Goal: Use online tool/utility: Use online tool/utility

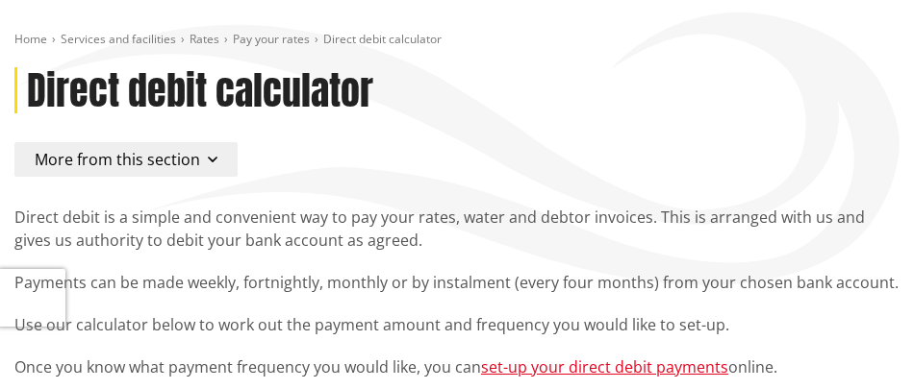
scroll to position [481, 0]
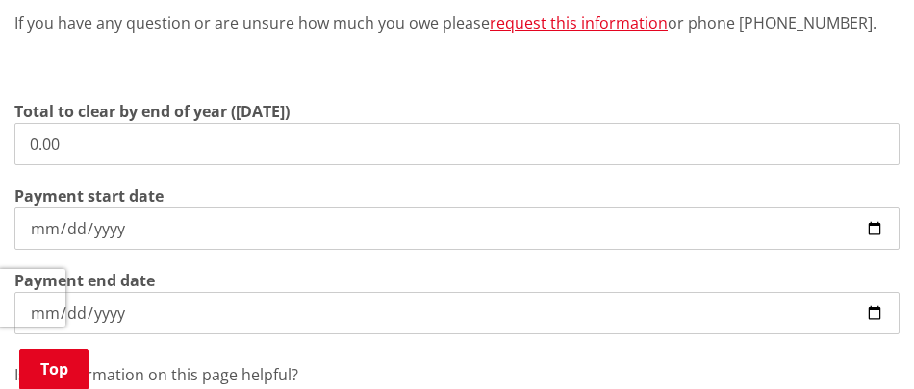
click at [111, 132] on input "0.00" at bounding box center [456, 144] width 885 height 42
drag, startPoint x: 109, startPoint y: 144, endPoint x: -13, endPoint y: 139, distance: 122.2
type input "5,972.22"
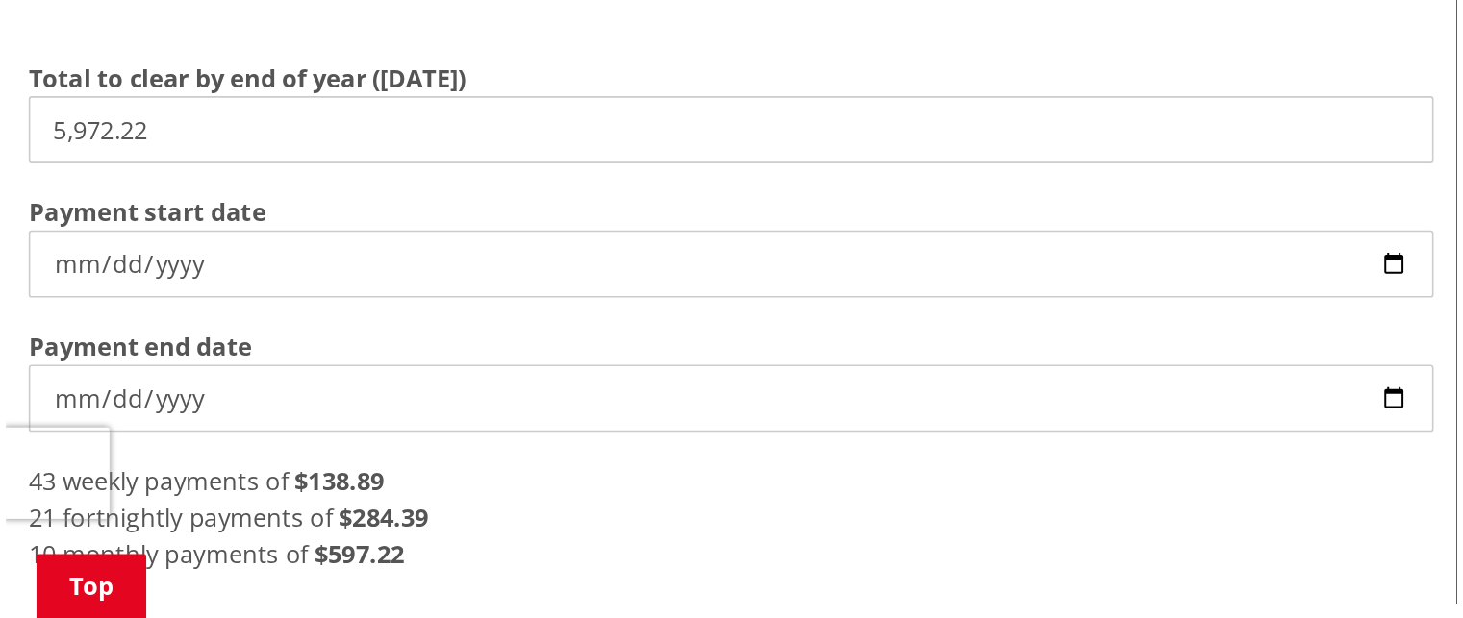
scroll to position [577, 0]
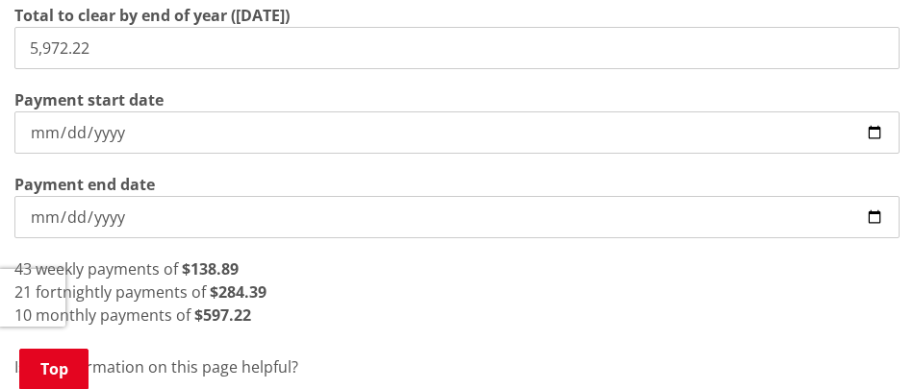
click at [259, 295] on strong "$284.39" at bounding box center [238, 292] width 57 height 21
click at [274, 287] on div "21 fortnightly payments of $284.39" at bounding box center [456, 292] width 885 height 23
click at [272, 297] on div "21 fortnightly payments of $284.39" at bounding box center [456, 292] width 885 height 23
click at [271, 297] on div "21 fortnightly payments of $284.39" at bounding box center [456, 292] width 885 height 23
click at [824, 138] on input "[DATE]" at bounding box center [456, 133] width 885 height 42
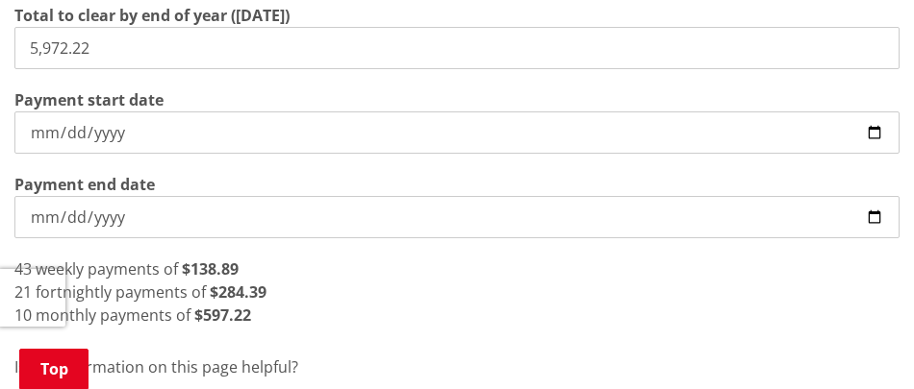
click at [824, 137] on input "[DATE]" at bounding box center [456, 133] width 885 height 42
type input "[DATE]"
click at [430, 315] on div "9 monthly payments of $663.58" at bounding box center [456, 315] width 885 height 23
click at [327, 303] on div "20 fortnightly payments of $298.61" at bounding box center [456, 292] width 885 height 23
click at [559, 290] on div "20 fortnightly payments of $298.61" at bounding box center [457, 292] width 887 height 23
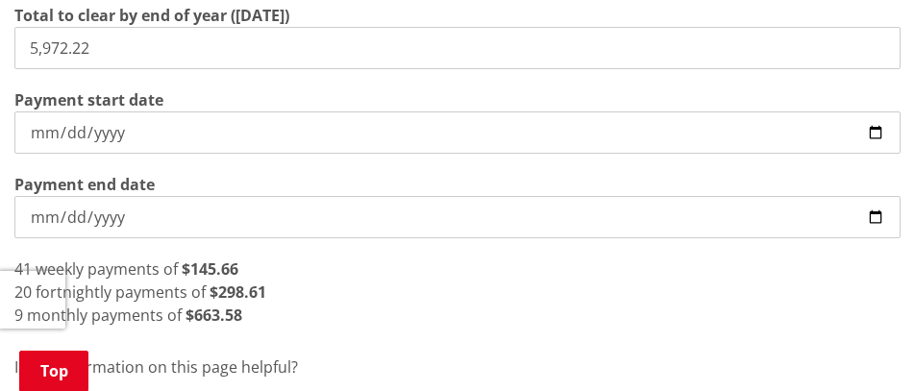
click at [95, 220] on input "[DATE]" at bounding box center [457, 217] width 887 height 42
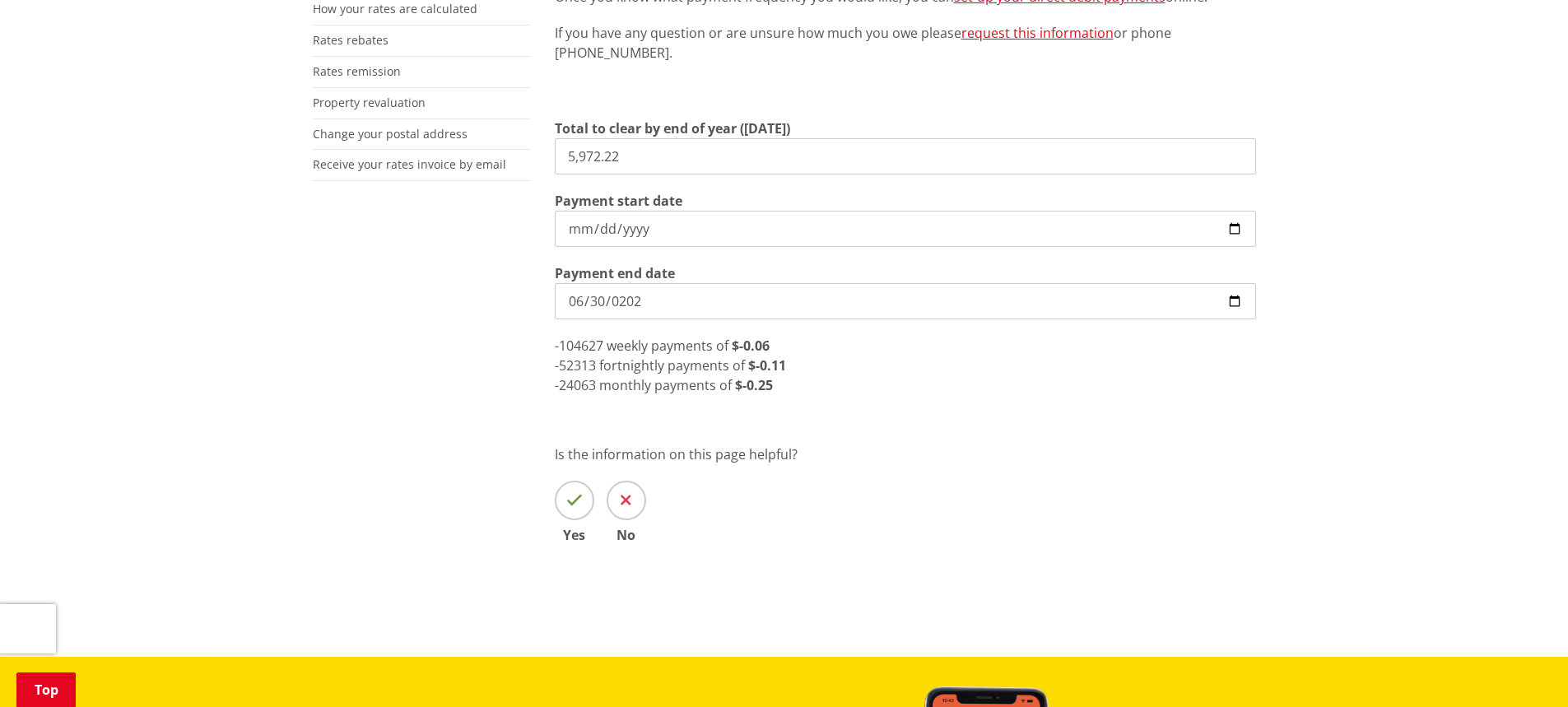
type input "[DATE]"
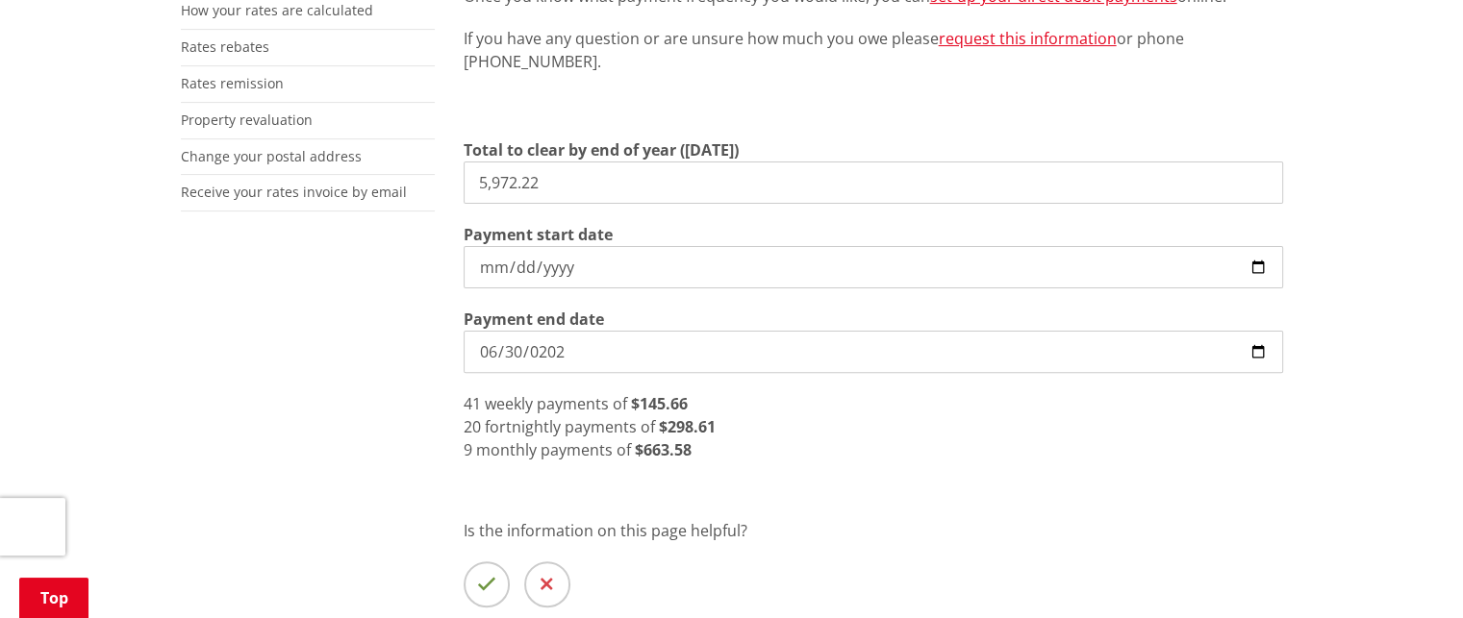
drag, startPoint x: 581, startPoint y: 196, endPoint x: 342, endPoint y: 176, distance: 239.3
click at [342, 176] on div "More from this section Rates Pay your rates Direct debit calculator Rates Infor…" at bounding box center [731, 251] width 1131 height 879
type input "9,291.22"
click at [596, 340] on input "[DATE]" at bounding box center [872, 352] width 819 height 42
type input "0230-06-30"
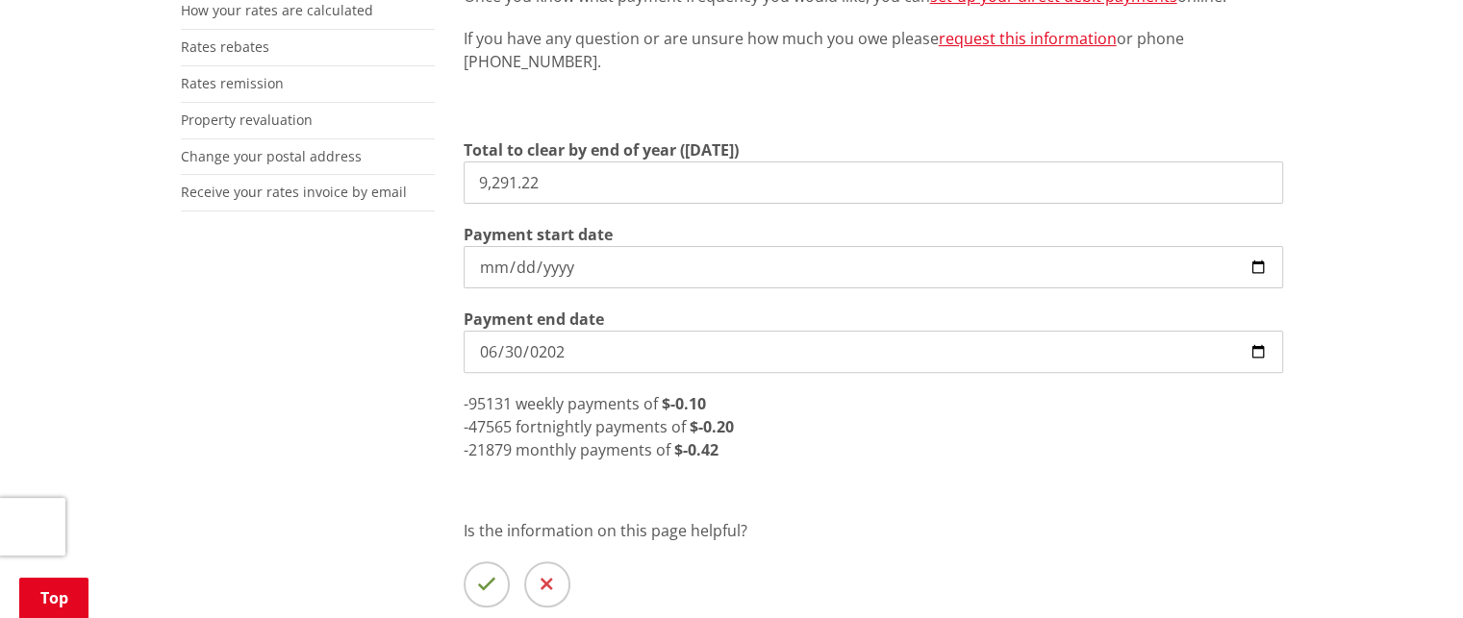
type input "[DATE]"
click at [819, 340] on div "Direct debit is a simple and convenient way to pay your rates, water and debtor…" at bounding box center [873, 251] width 848 height 879
drag, startPoint x: 563, startPoint y: 180, endPoint x: 367, endPoint y: 169, distance: 196.4
click at [367, 169] on div "More from this section Rates Pay your rates Direct debit calculator Rates Infor…" at bounding box center [731, 251] width 1131 height 879
type input "9,050.02"
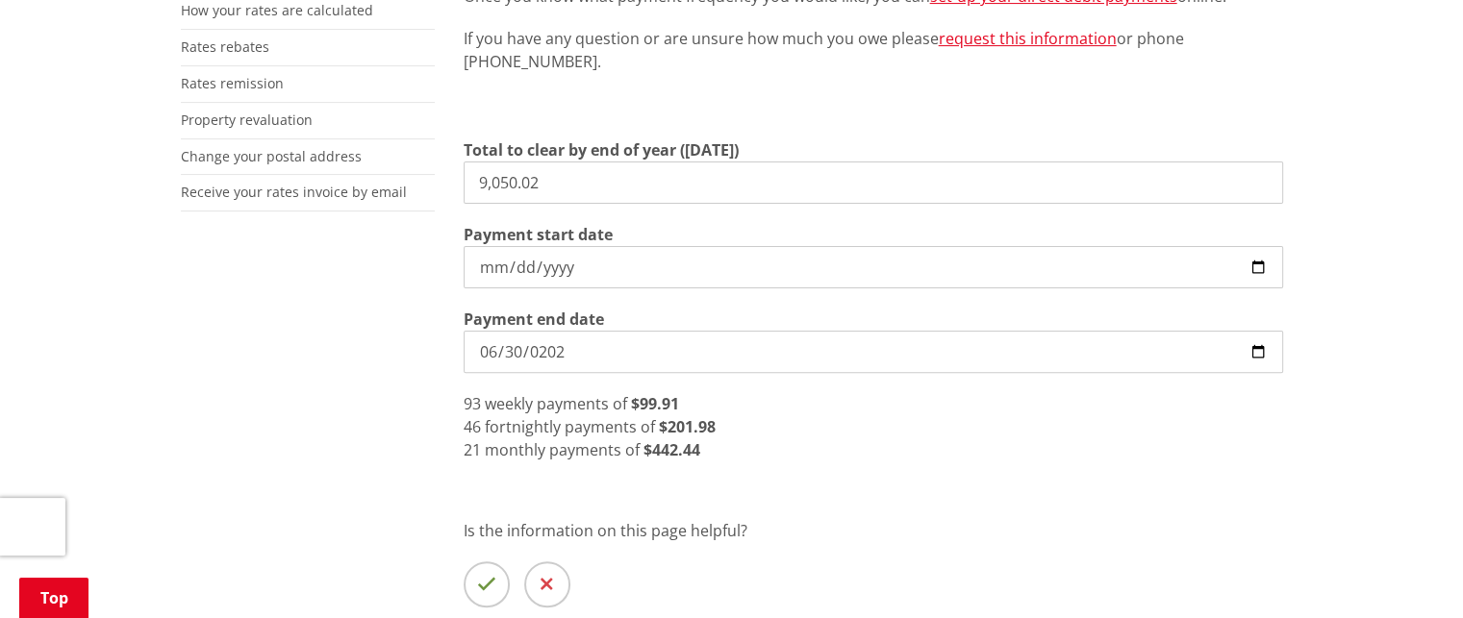
click at [738, 269] on input "[DATE]" at bounding box center [872, 267] width 819 height 42
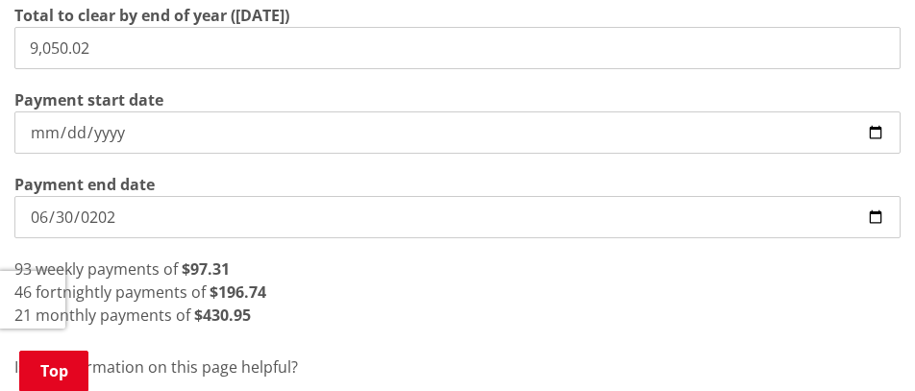
click at [115, 214] on input "[DATE]" at bounding box center [457, 217] width 887 height 42
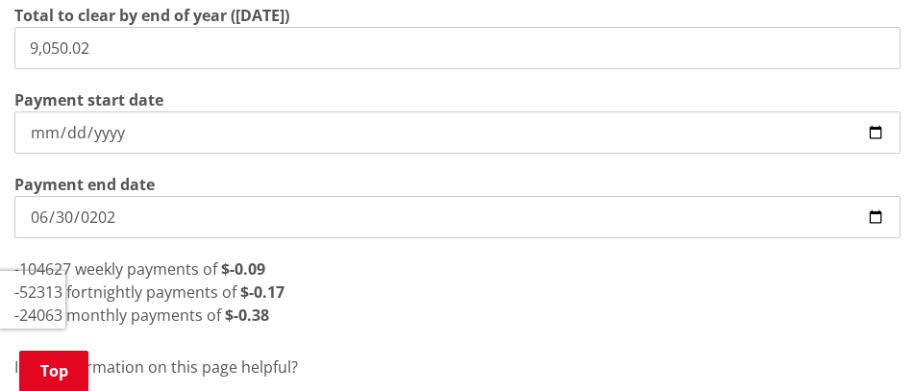
type input "[DATE]"
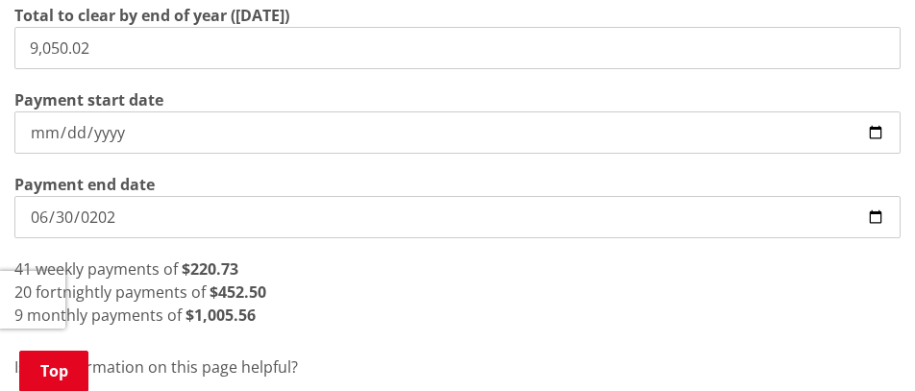
drag, startPoint x: 181, startPoint y: 50, endPoint x: -127, endPoint y: 38, distance: 308.0
type input "5,972.22"
click at [161, 122] on input "[DATE]" at bounding box center [457, 133] width 887 height 42
click at [185, 118] on input "[DATE]" at bounding box center [457, 133] width 887 height 42
